Goal: Transaction & Acquisition: Purchase product/service

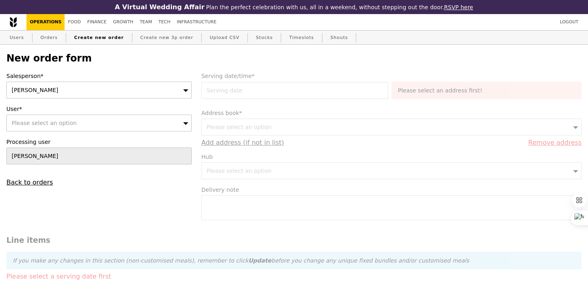
click at [139, 124] on div "Please select an option" at bounding box center [98, 122] width 185 height 17
type input "[EMAIL_ADDRESS][DOMAIN_NAME]"
type input "Confirm"
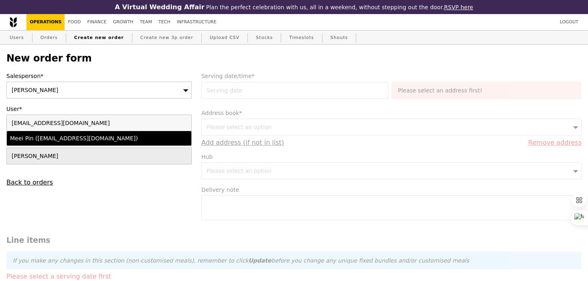
type input "[EMAIL_ADDRESS][DOMAIN_NAME]"
click at [136, 141] on div "Meei Pin (meei.pin.yap@amd.com)" at bounding box center [77, 138] width 134 height 8
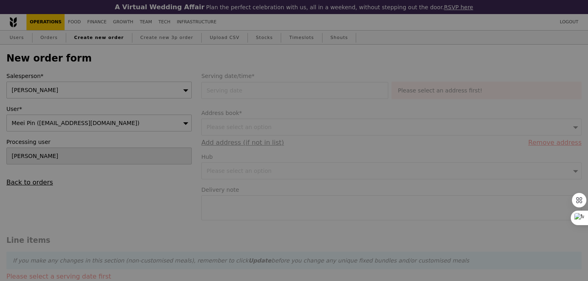
type input "Confirm"
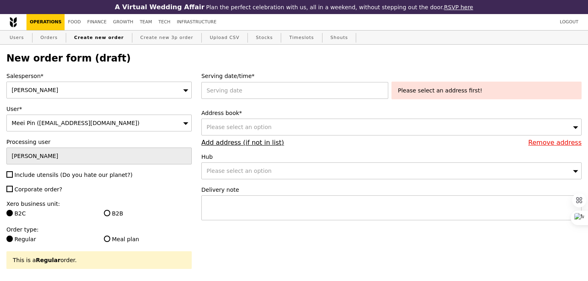
click at [120, 91] on div "Sherlyn" at bounding box center [98, 89] width 185 height 17
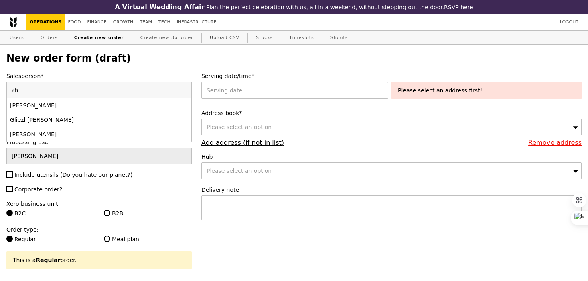
type input "zhe"
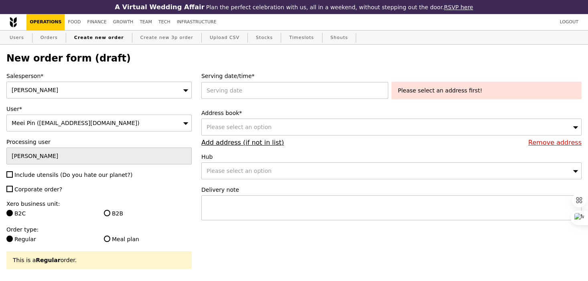
type input "Confirm"
click at [81, 173] on span "Include utensils (Do you hate our planet?)" at bounding box center [73, 174] width 118 height 6
click at [13, 173] on input "Include utensils (Do you hate our planet?)" at bounding box center [9, 174] width 6 height 6
checkbox input "true"
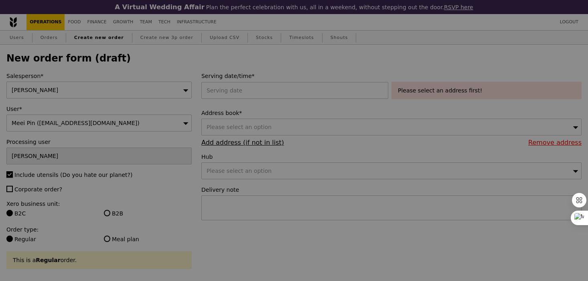
type input "Confirm"
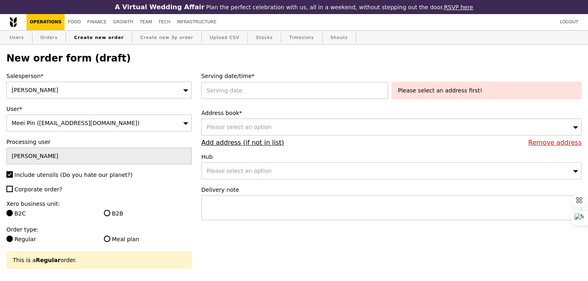
click at [49, 191] on span "Corporate order?" at bounding box center [38, 189] width 48 height 6
click at [13, 191] on input "Corporate order?" at bounding box center [9, 188] width 6 height 6
checkbox input "true"
click at [104, 213] on input "B2B" at bounding box center [107, 212] width 6 height 6
radio input "true"
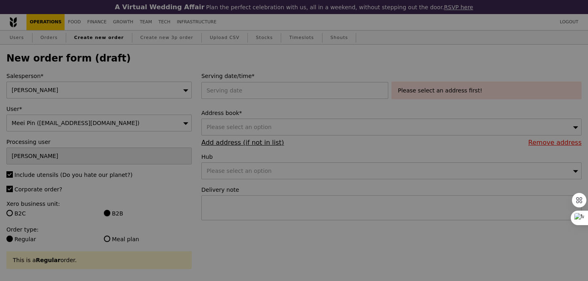
type input "Confirm"
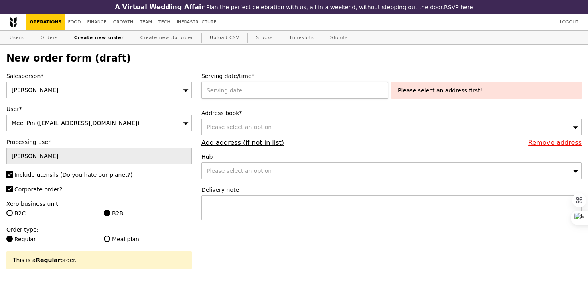
click at [302, 95] on div at bounding box center [296, 90] width 190 height 17
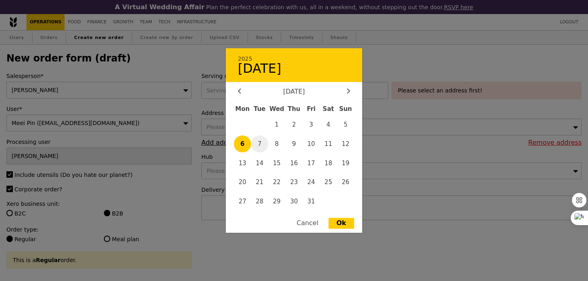
click at [260, 146] on span "7" at bounding box center [259, 143] width 17 height 17
type input "07 Oct 2025"
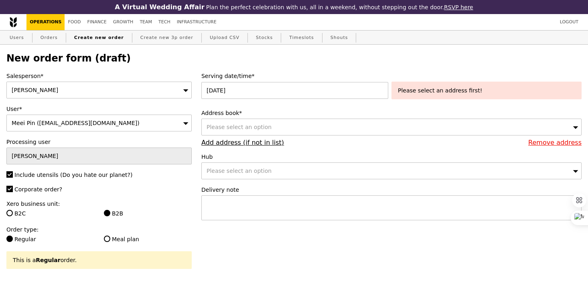
click at [279, 129] on div "Please select an option" at bounding box center [391, 126] width 380 height 17
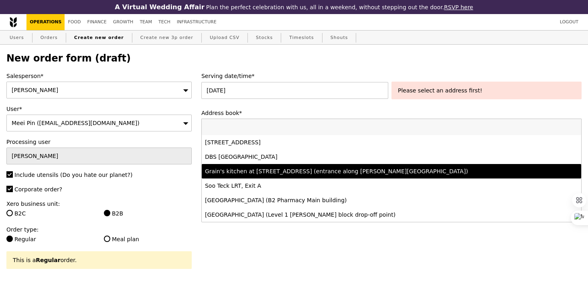
click at [286, 175] on div "Grain's kitchen at 5 Burn Road #05-01 (entrance along Harrison Road)" at bounding box center [345, 171] width 280 height 8
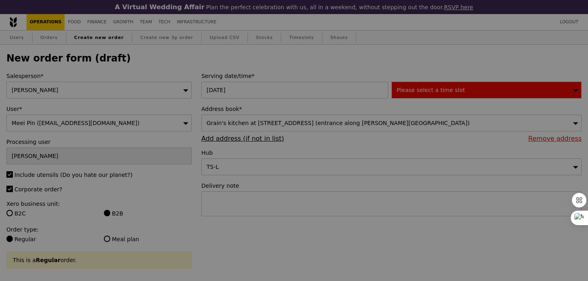
type input "Confirm"
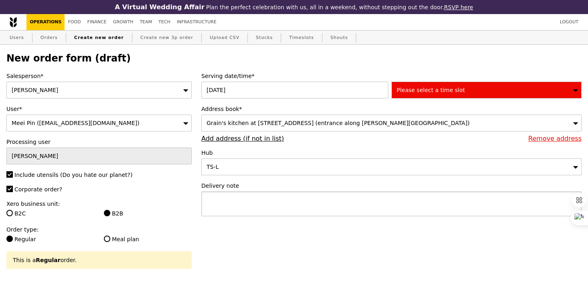
click at [236, 200] on textarea at bounding box center [391, 203] width 380 height 25
paste textarea "Q2297"
type textarea "Collect with Q2297 ("
type input "Confirm"
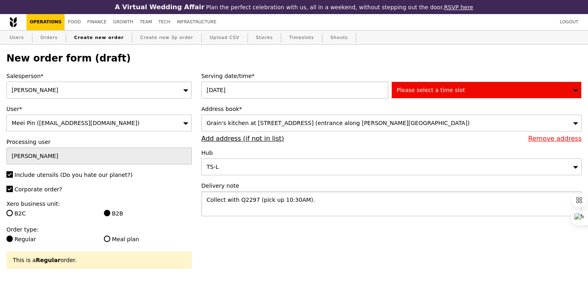
type textarea "Collect with Q2297 (pick up 10:30AM)."
click at [419, 94] on div "Please select a time slot" at bounding box center [487, 89] width 190 height 17
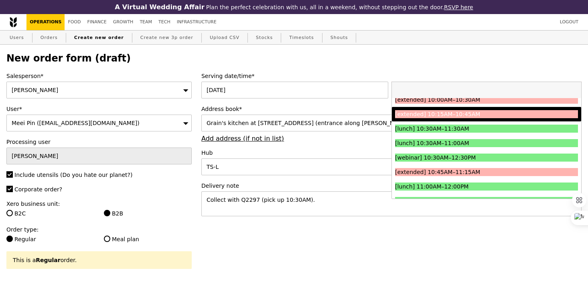
scroll to position [178, 0]
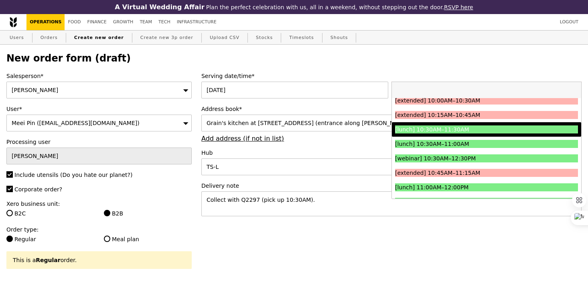
click at [426, 128] on div "[lunch] 10:30AM–11:30AM" at bounding box center [463, 129] width 137 height 8
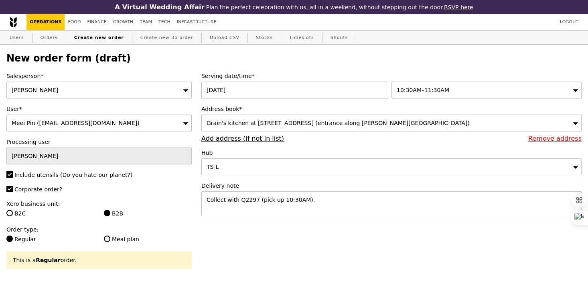
type input "Confirm"
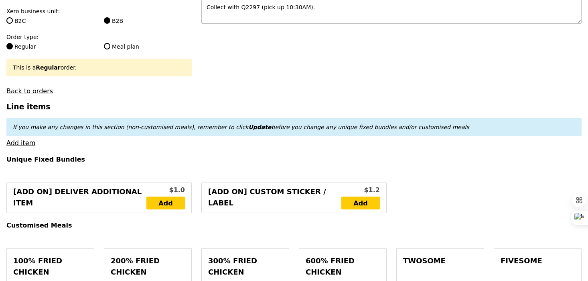
click at [24, 145] on link "Add item" at bounding box center [20, 143] width 29 height 8
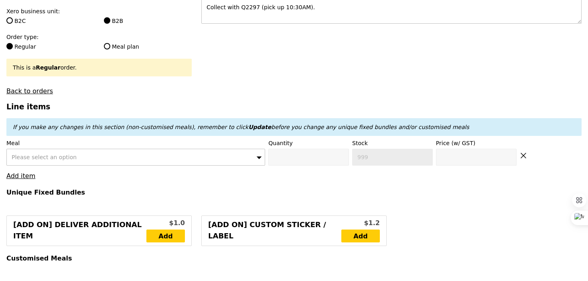
click at [53, 156] on span "Please select an option" at bounding box center [44, 157] width 65 height 6
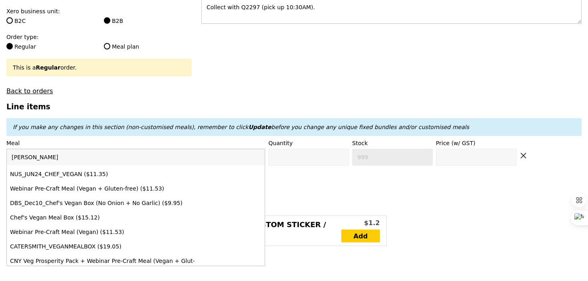
scroll to position [58, 0]
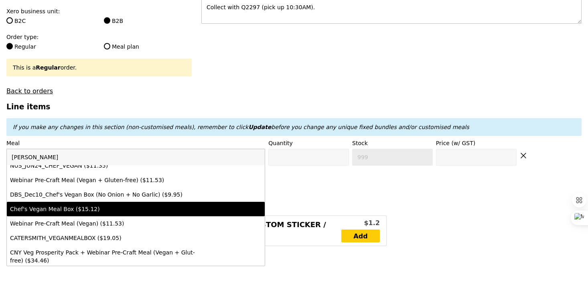
type input "vega"
click at [105, 207] on div "Chef's Vegan Meal Box ($15.12)" at bounding box center [104, 209] width 189 height 8
type input "Confirm anyway"
type input "0"
type input "15.12"
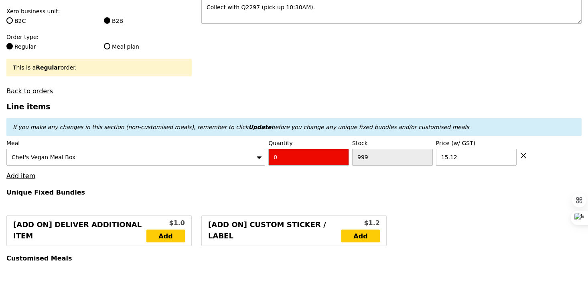
click at [301, 165] on input "0" at bounding box center [308, 156] width 81 height 17
type input "Confirm"
type input "1"
type input "Loading..."
type input "15.12"
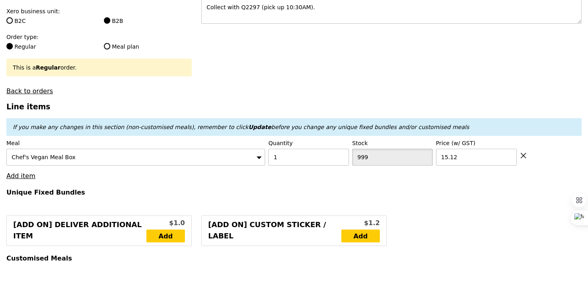
type input "15.12"
type input "Confirm"
click at [471, 161] on input "15.12" at bounding box center [476, 156] width 81 height 17
type input "15.59"
click at [421, 195] on h4 "Unique Fixed Bundles" at bounding box center [293, 192] width 575 height 8
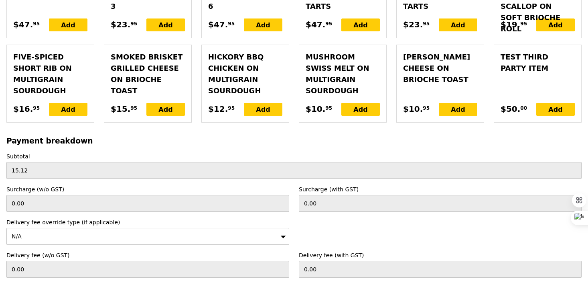
type input "Loading..."
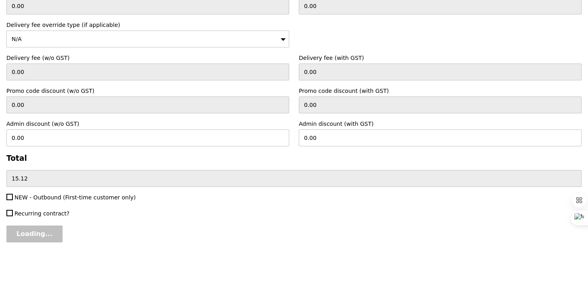
type input "15.59"
click at [38, 233] on input "Confirm" at bounding box center [30, 233] width 49 height 17
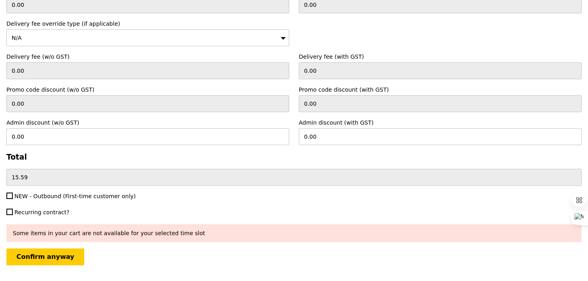
scroll to position [2202, 0]
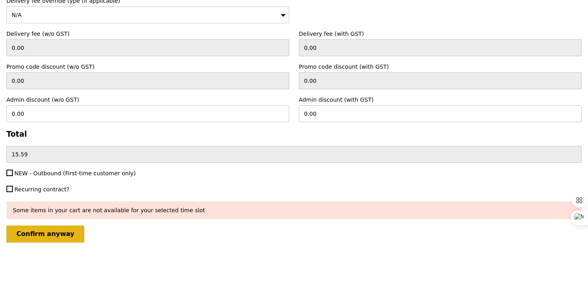
click at [58, 233] on input "Confirm anyway" at bounding box center [45, 233] width 78 height 17
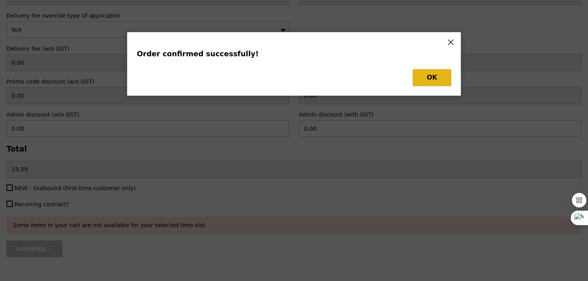
click at [418, 73] on button "OK" at bounding box center [432, 77] width 39 height 17
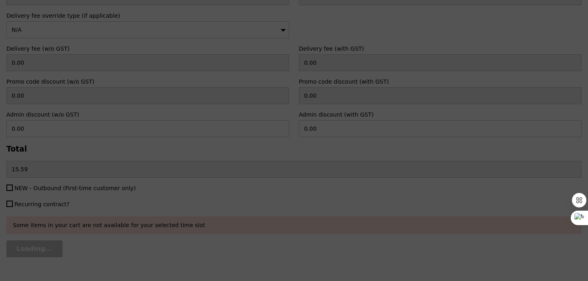
type input "Loading..."
checkbox input "false"
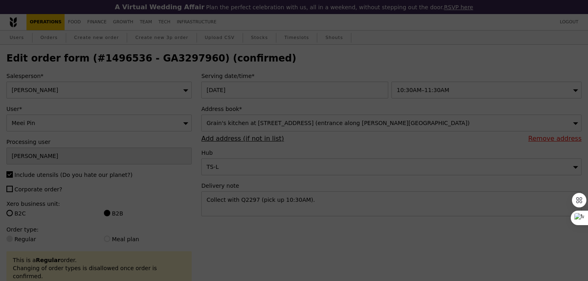
click at [427, 79] on div at bounding box center [294, 140] width 588 height 281
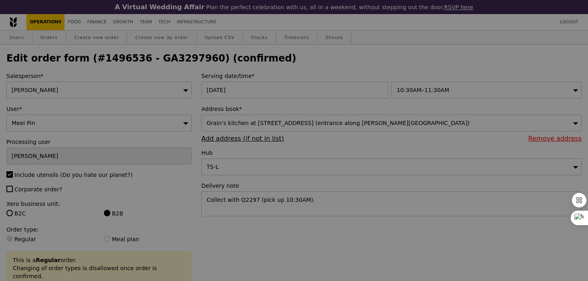
type input "Update"
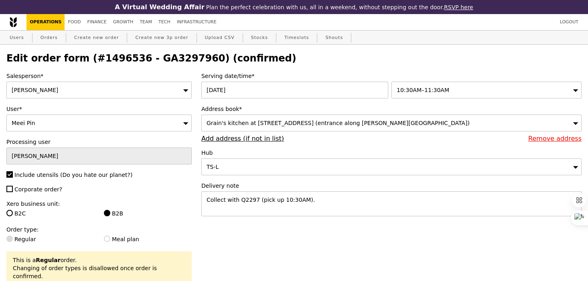
click at [165, 58] on h2 "Edit order form (#1496536 - GA3297960) (confirmed)" at bounding box center [293, 58] width 575 height 11
copy h2 "GA3297960"
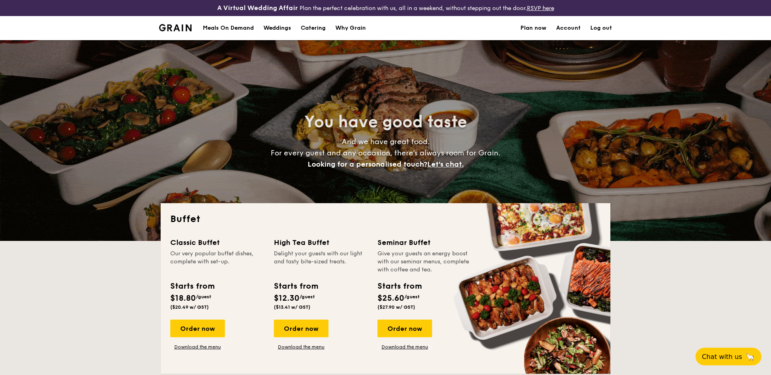
select select
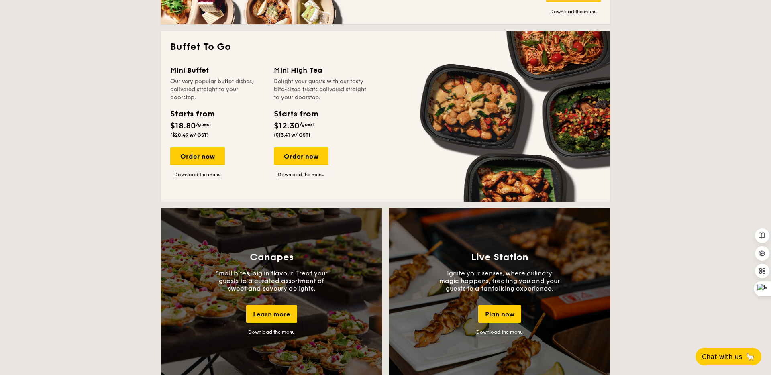
scroll to position [528, 0]
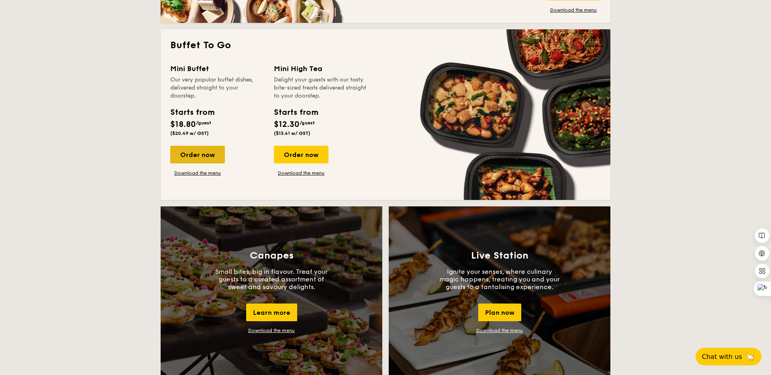
click at [215, 157] on div "Order now" at bounding box center [197, 155] width 55 height 18
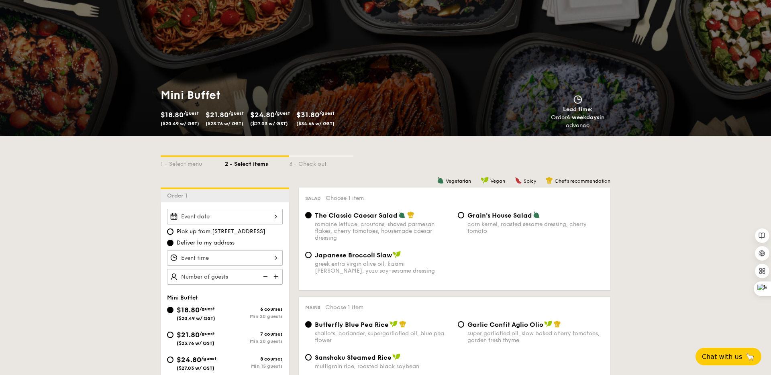
scroll to position [55, 0]
click at [268, 222] on div at bounding box center [225, 216] width 116 height 16
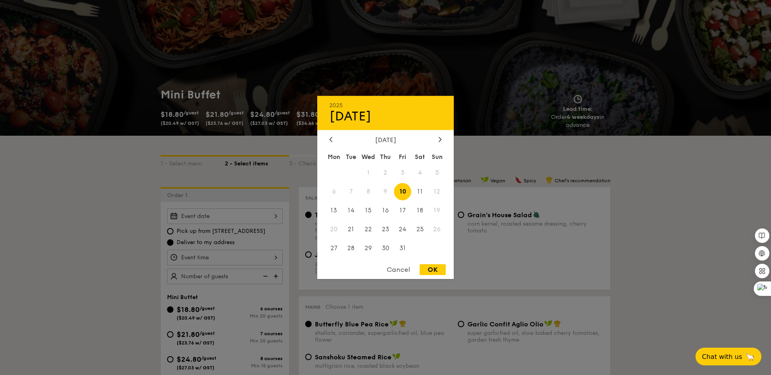
click at [294, 278] on div at bounding box center [385, 187] width 771 height 375
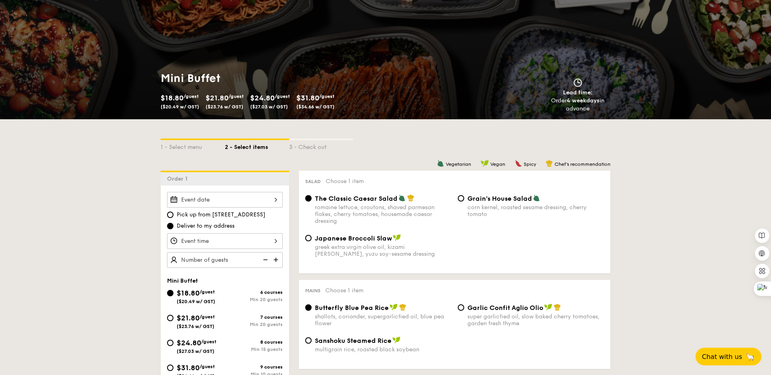
scroll to position [76, 0]
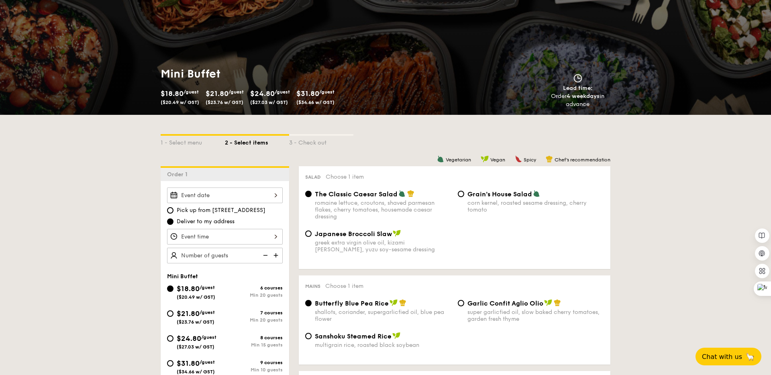
click at [251, 195] on div at bounding box center [225, 195] width 116 height 16
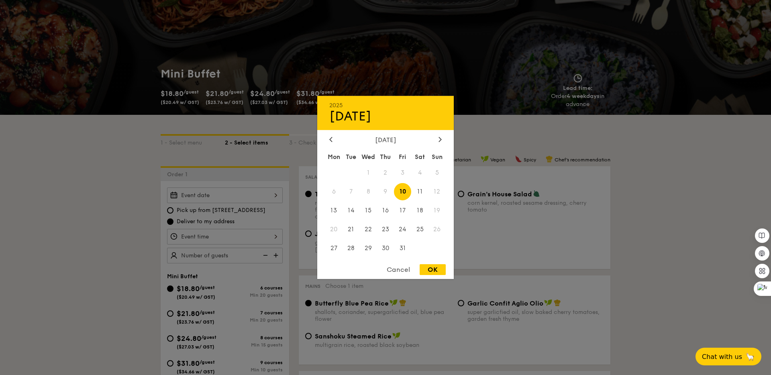
click at [395, 271] on div "Cancel" at bounding box center [397, 269] width 39 height 11
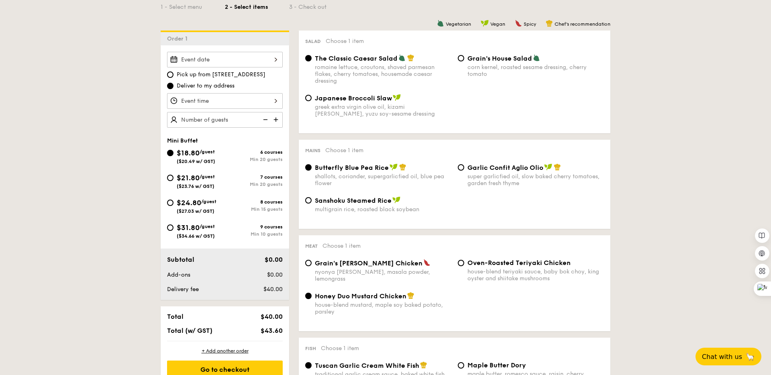
scroll to position [0, 0]
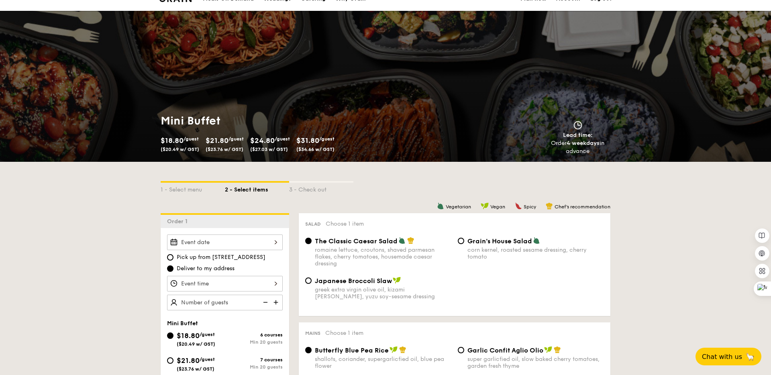
scroll to position [33, 0]
